Goal: Information Seeking & Learning: Understand process/instructions

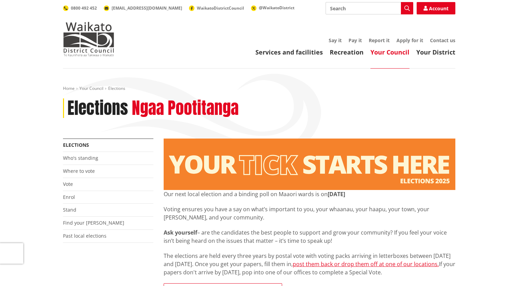
scroll to position [54, 0]
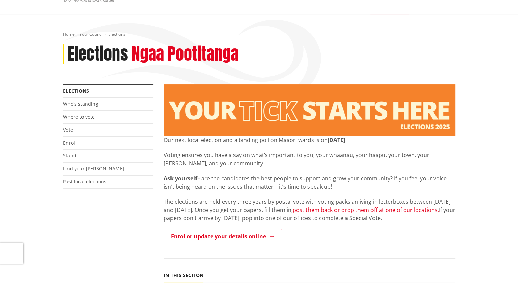
click at [346, 213] on link "post them back or drop them off at one of our locations." at bounding box center [366, 210] width 146 height 8
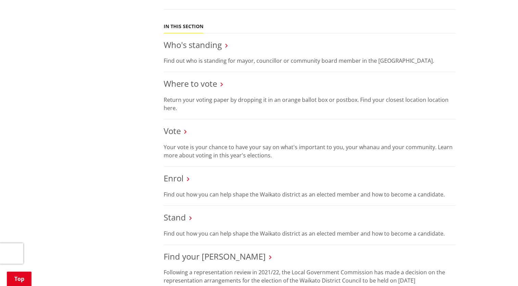
scroll to position [296, 0]
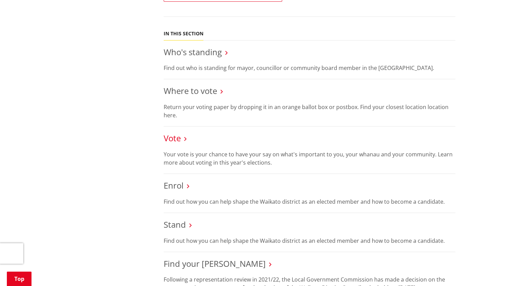
click at [172, 136] on link "Vote" at bounding box center [172, 137] width 17 height 11
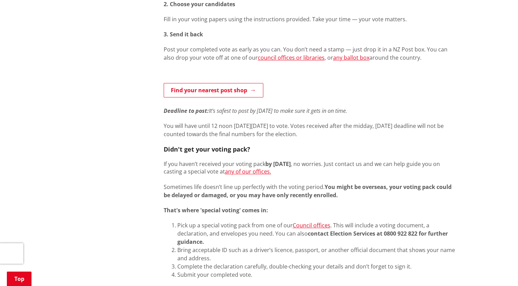
scroll to position [394, 0]
click at [164, 215] on div "How to vote 1. Open your pack You’ll find your voting papers, instructions and …" at bounding box center [310, 126] width 292 height 350
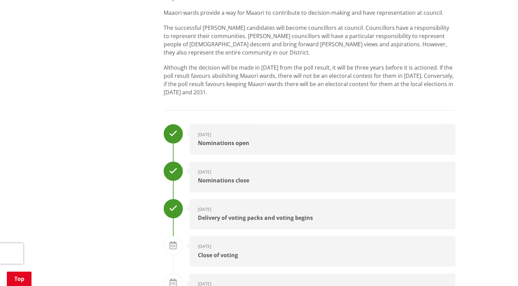
scroll to position [838, 0]
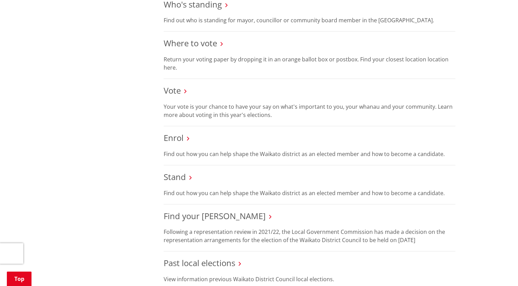
scroll to position [342, 0]
